Goal: Task Accomplishment & Management: Use online tool/utility

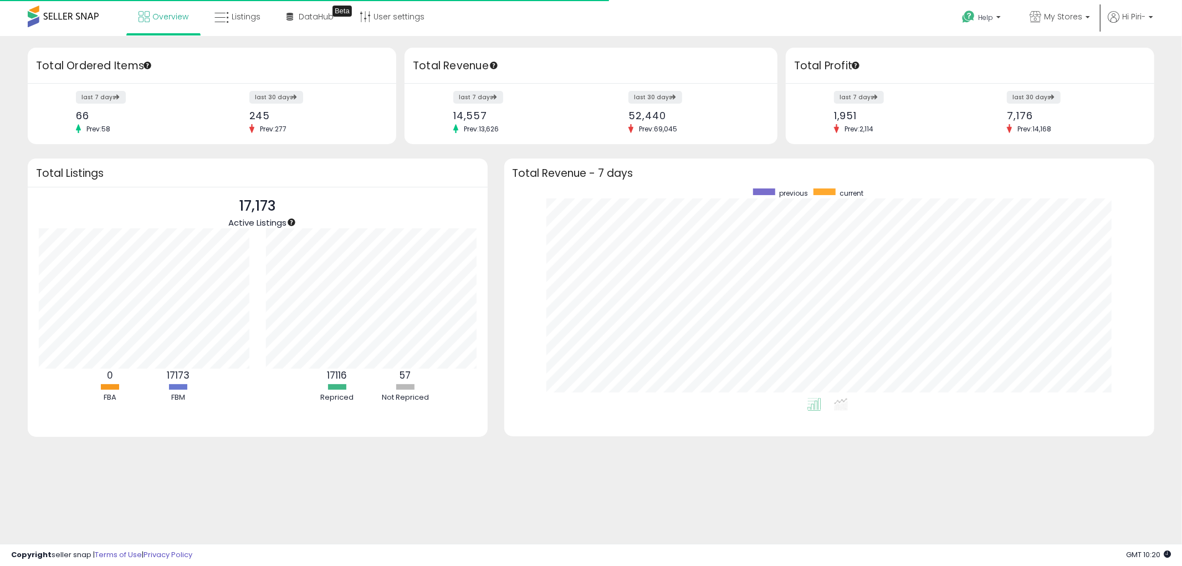
scroll to position [209, 629]
click at [235, 21] on span "Listings" at bounding box center [246, 16] width 29 height 11
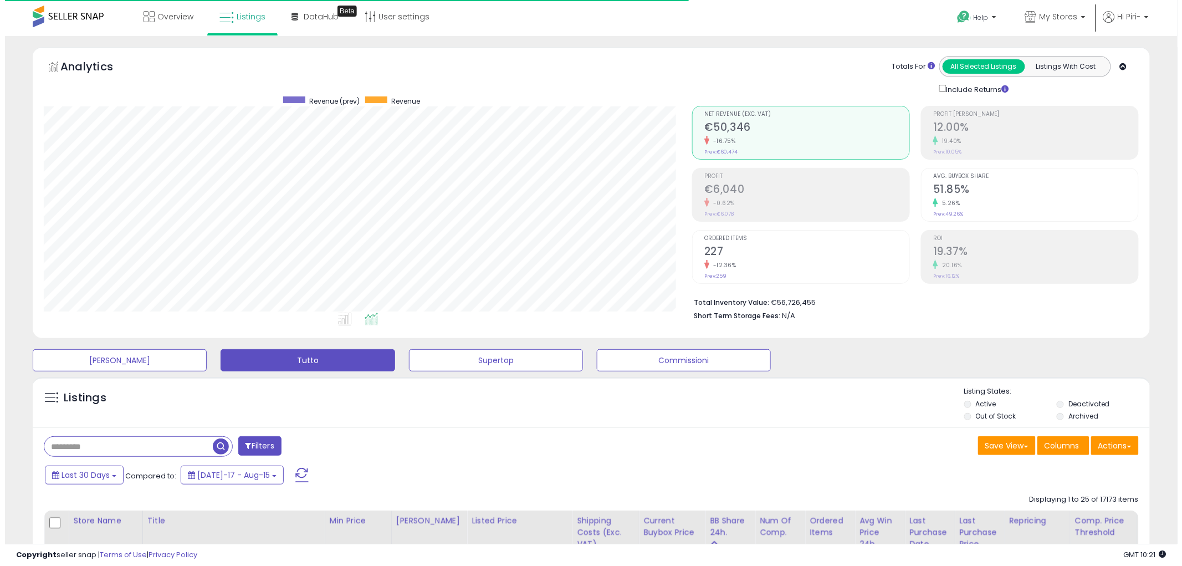
scroll to position [227, 648]
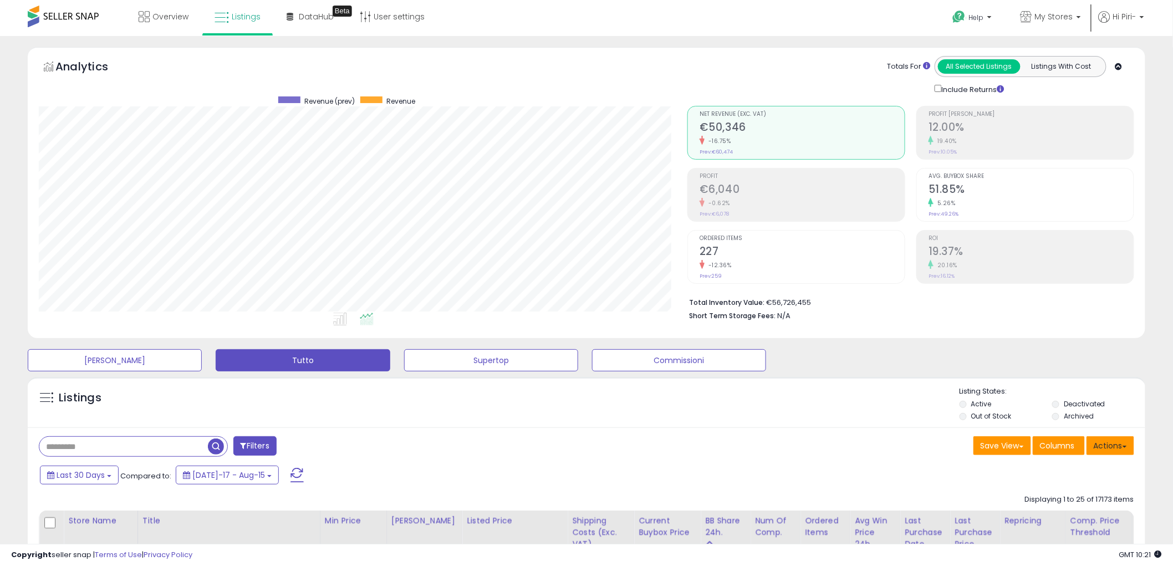
click at [1117, 445] on button "Actions" at bounding box center [1110, 445] width 48 height 19
click at [1088, 462] on link "Import" at bounding box center [1064, 469] width 121 height 17
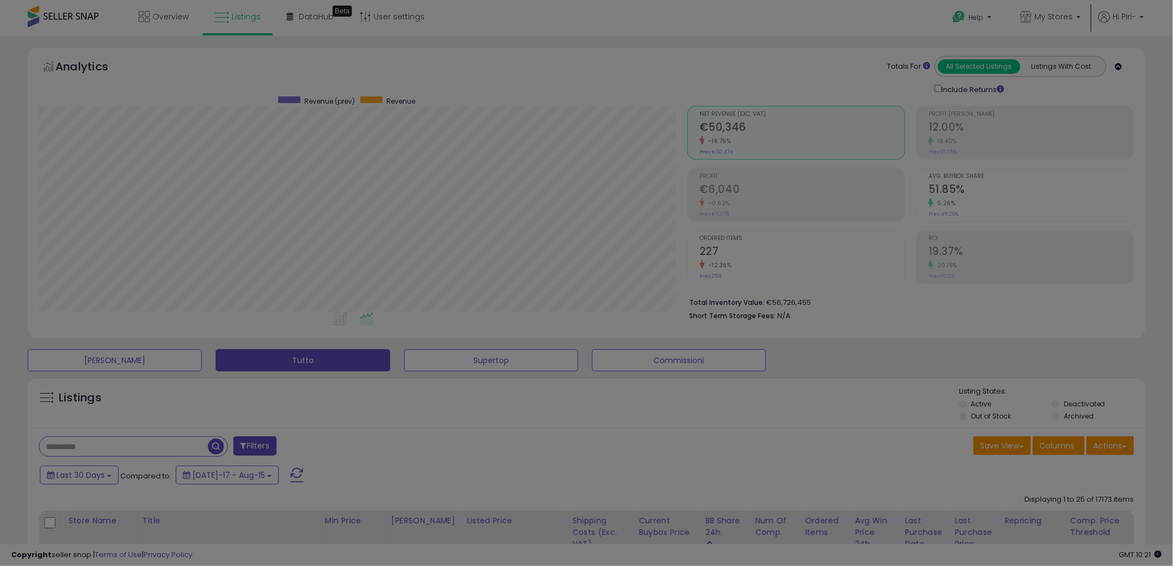
scroll to position [227, 655]
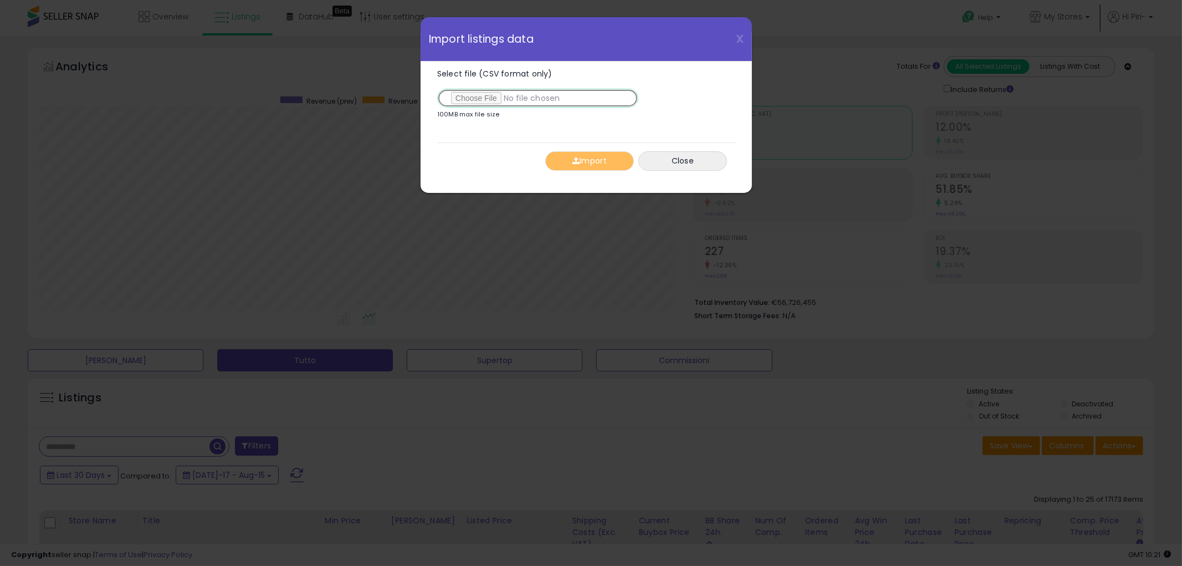
click at [462, 104] on input "Select file (CSV format only)" at bounding box center [537, 98] width 201 height 19
type input "**********"
click at [608, 163] on button "Import" at bounding box center [589, 160] width 89 height 19
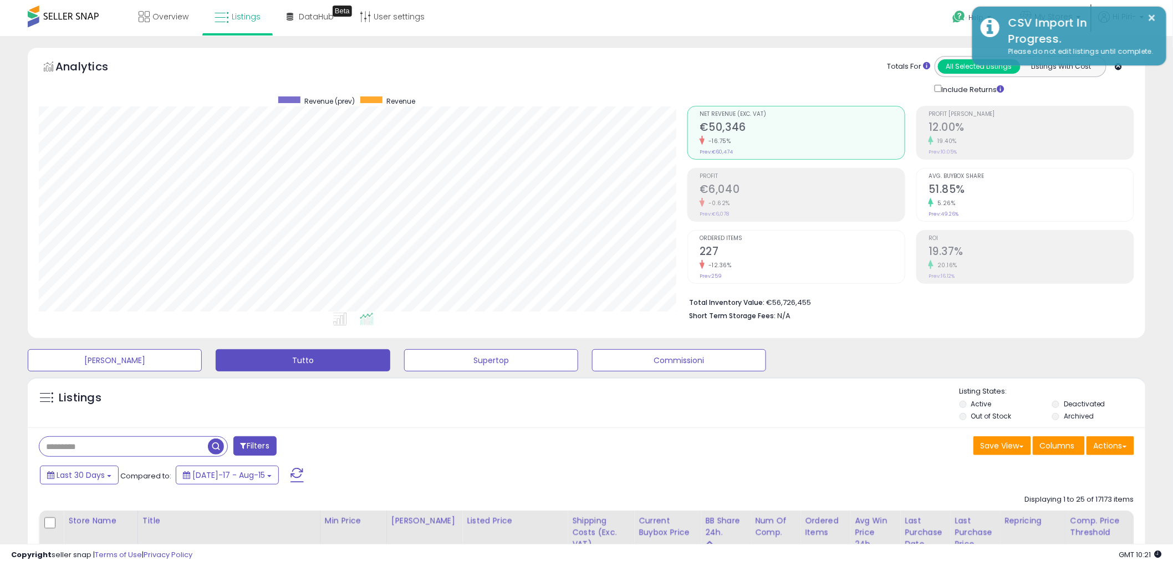
scroll to position [554010, 553588]
